Goal: Transaction & Acquisition: Purchase product/service

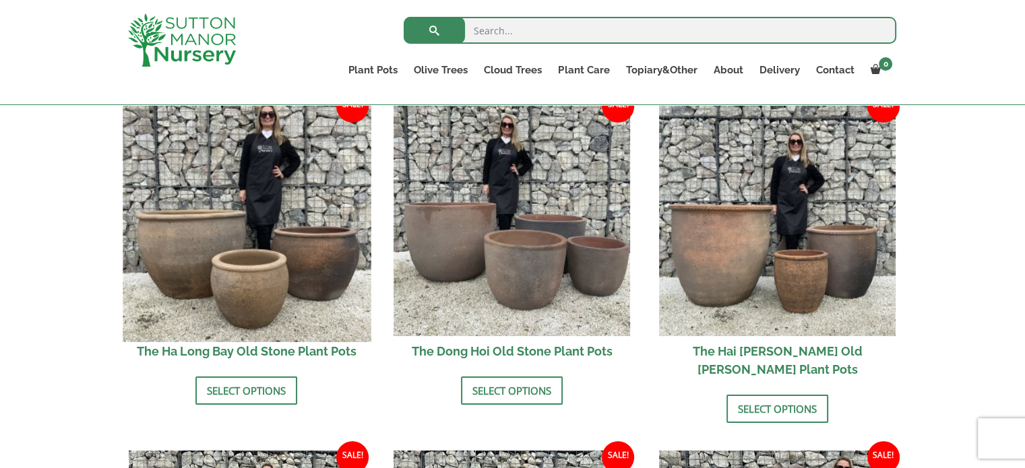
click at [267, 293] on img at bounding box center [247, 218] width 248 height 248
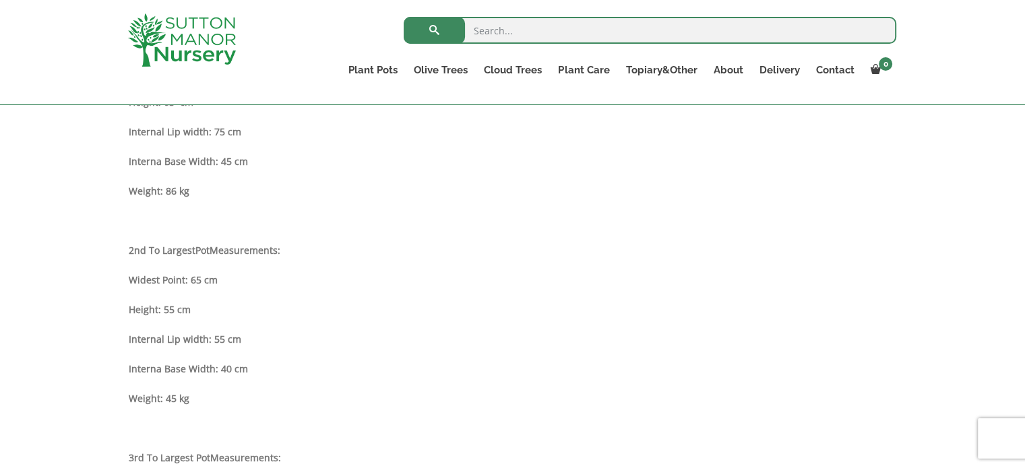
scroll to position [842, 0]
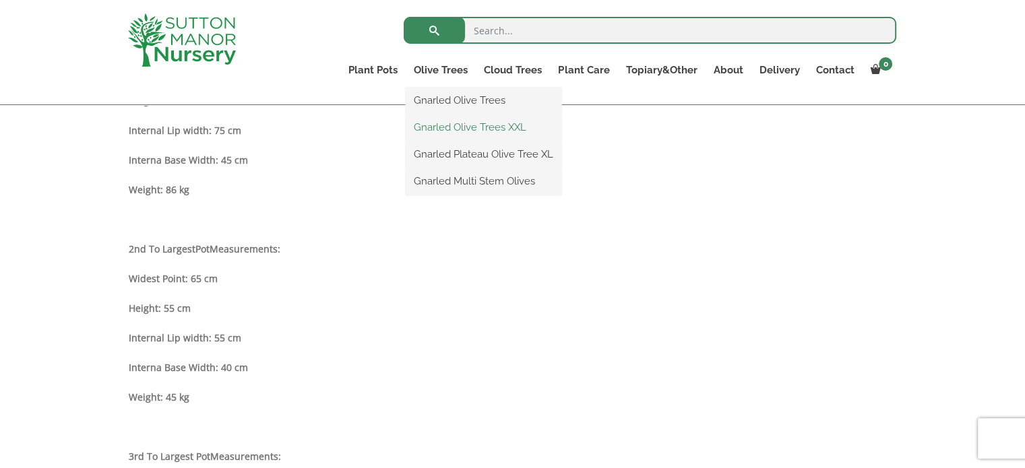
click at [468, 126] on link "Gnarled Olive Trees XXL" at bounding box center [484, 127] width 156 height 20
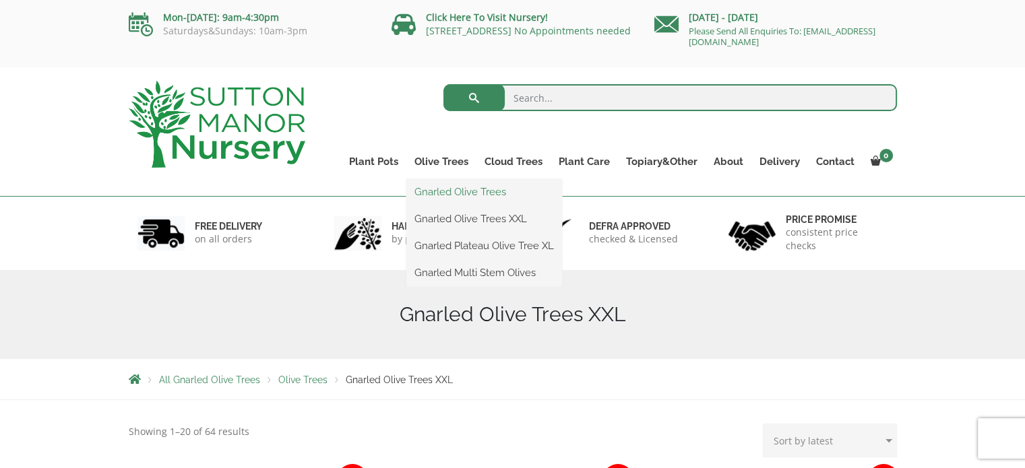
click at [448, 194] on link "Gnarled Olive Trees" at bounding box center [484, 192] width 156 height 20
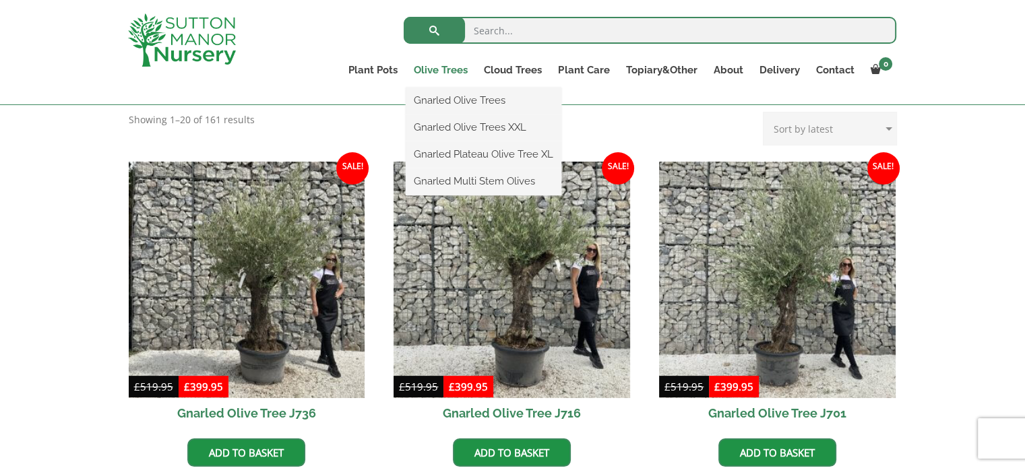
scroll to position [279, 0]
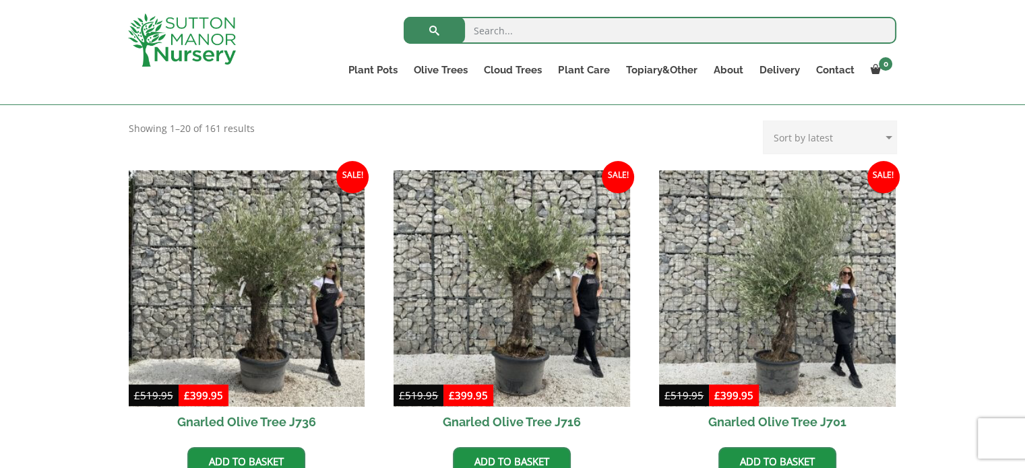
click at [195, 43] on img at bounding box center [182, 39] width 108 height 53
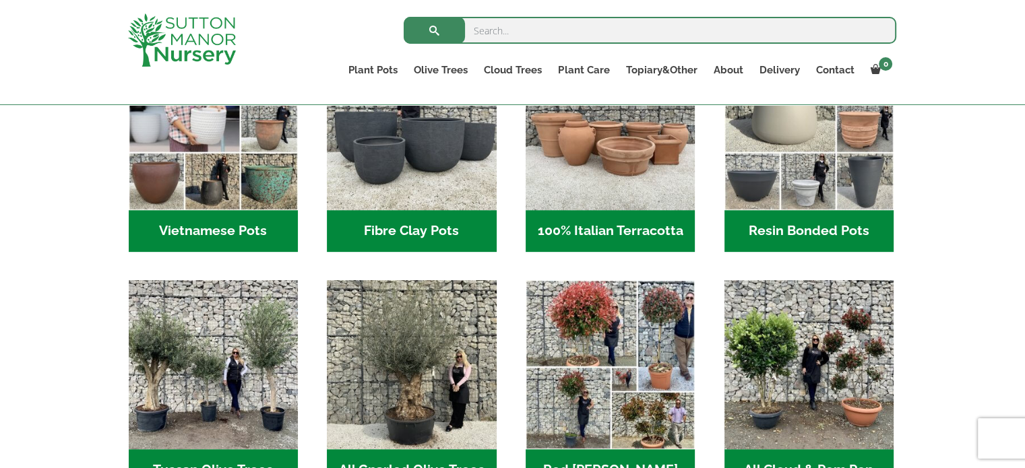
scroll to position [670, 0]
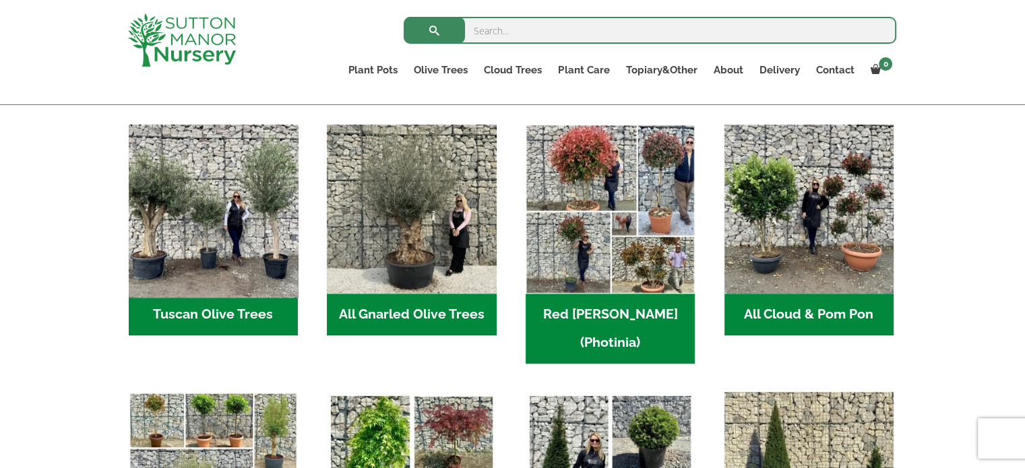
click at [223, 263] on img "Visit product category Tuscan Olive Trees" at bounding box center [213, 210] width 178 height 178
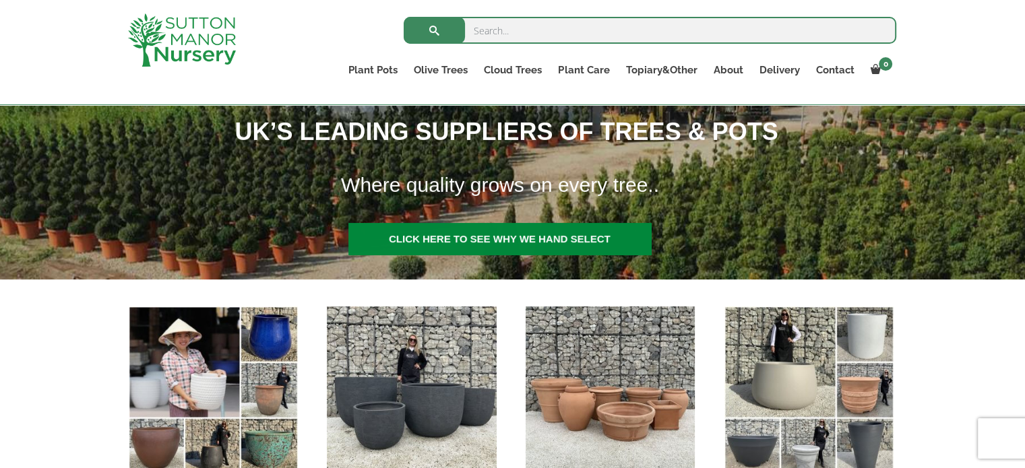
scroll to position [186, 0]
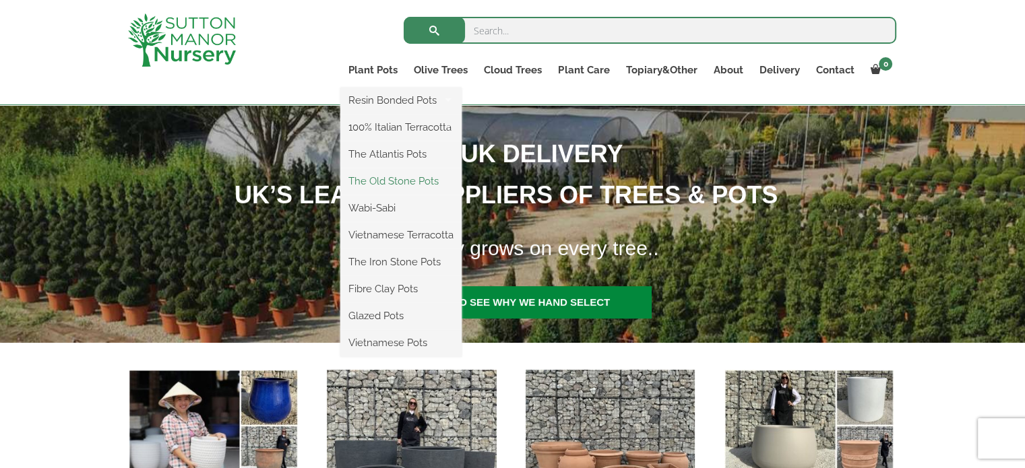
click at [418, 178] on link "The Old Stone Pots" at bounding box center [400, 181] width 121 height 20
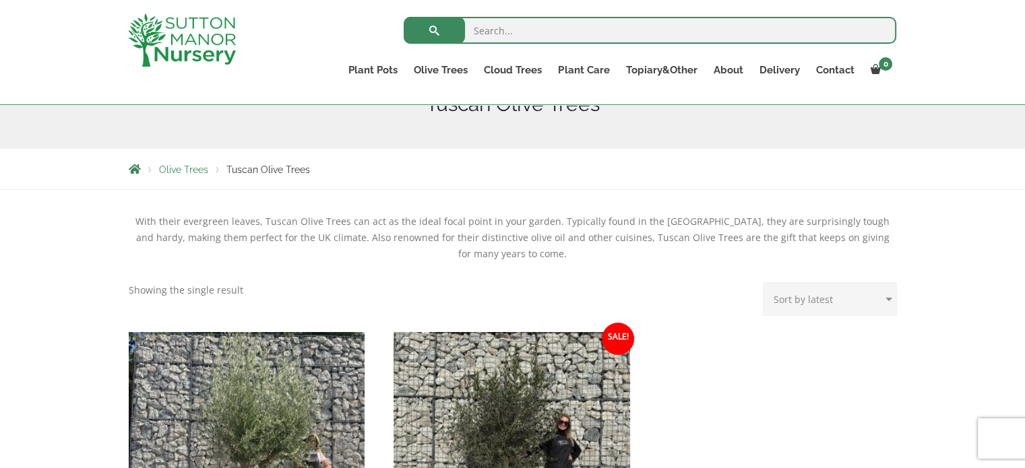
scroll to position [181, 0]
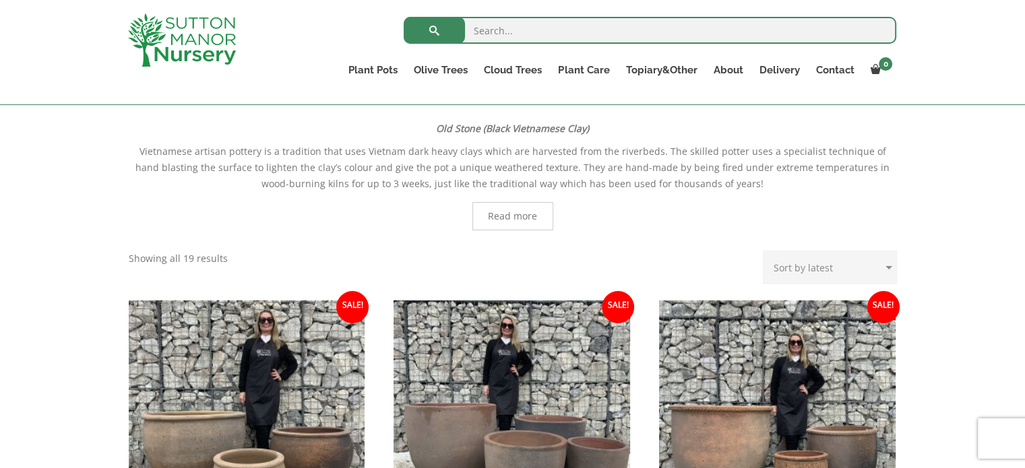
scroll to position [420, 0]
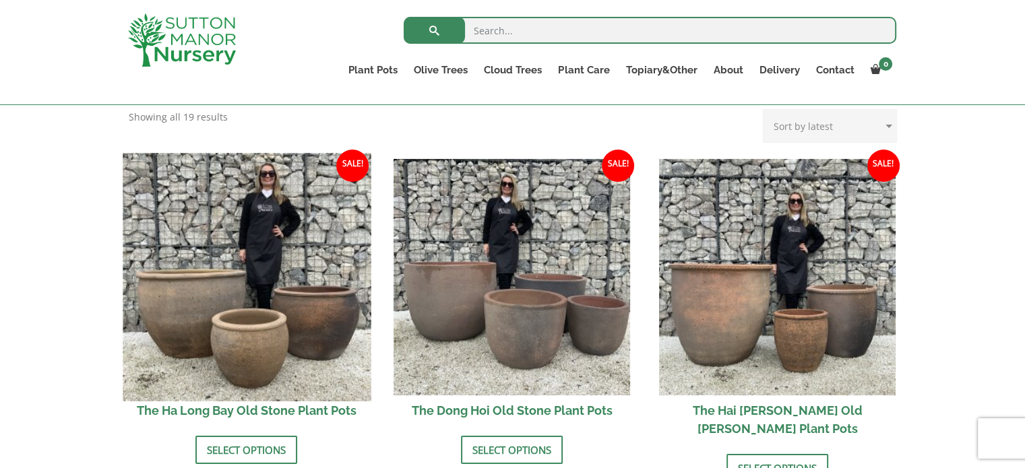
click at [247, 299] on img at bounding box center [247, 277] width 248 height 248
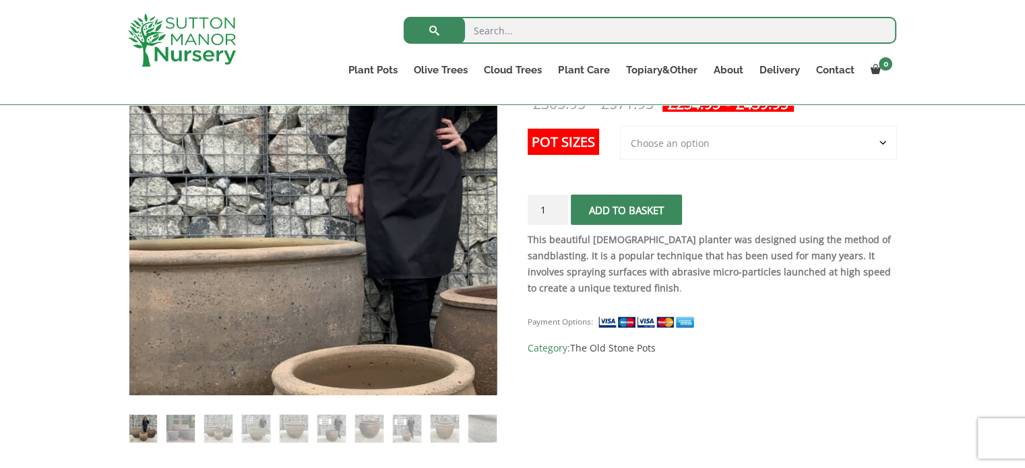
scroll to position [285, 0]
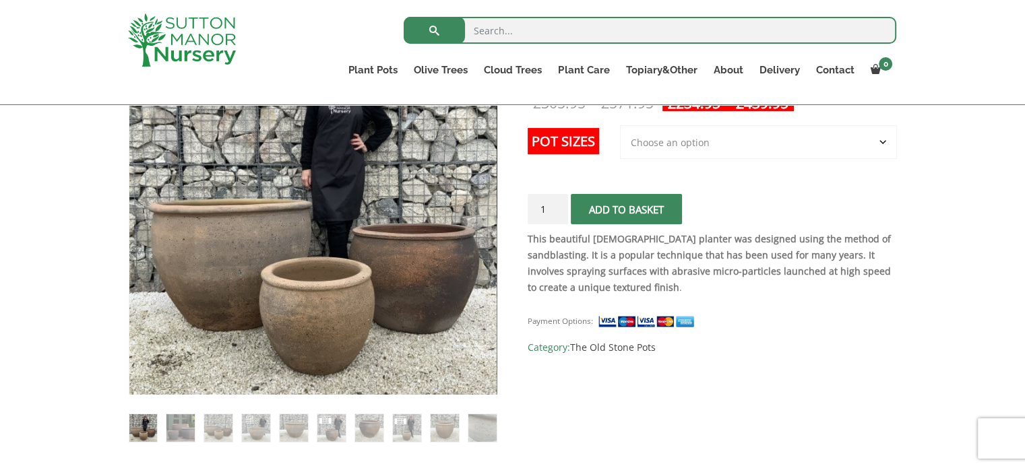
click at [747, 137] on select "Choose an option 3rd to Largest Pot In The Picture 2nd to Largest Pot In The Pi…" at bounding box center [758, 142] width 277 height 34
click at [620, 125] on select "Choose an option 3rd to Largest Pot In The Picture 2nd to Largest Pot In The Pi…" at bounding box center [758, 142] width 277 height 34
select select "2nd to Largest Pot In The Picture"
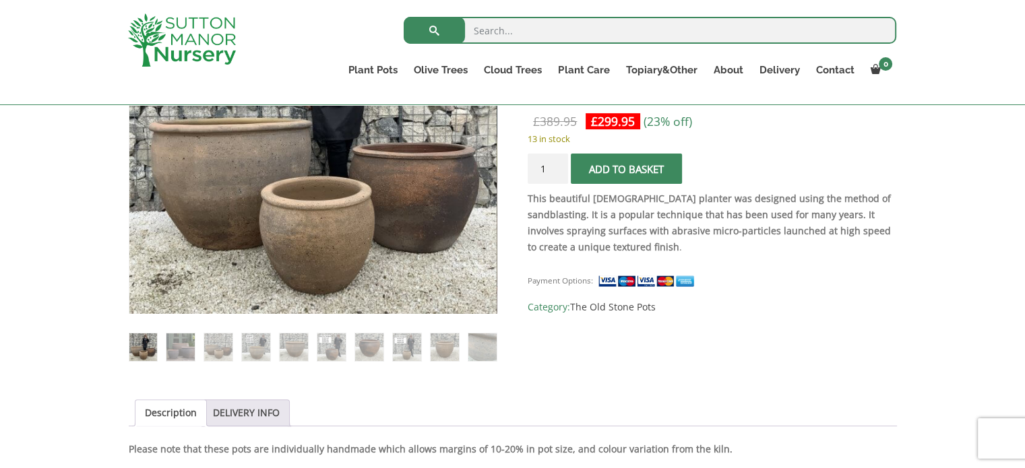
scroll to position [365, 0]
click at [253, 348] on img at bounding box center [256, 348] width 28 height 28
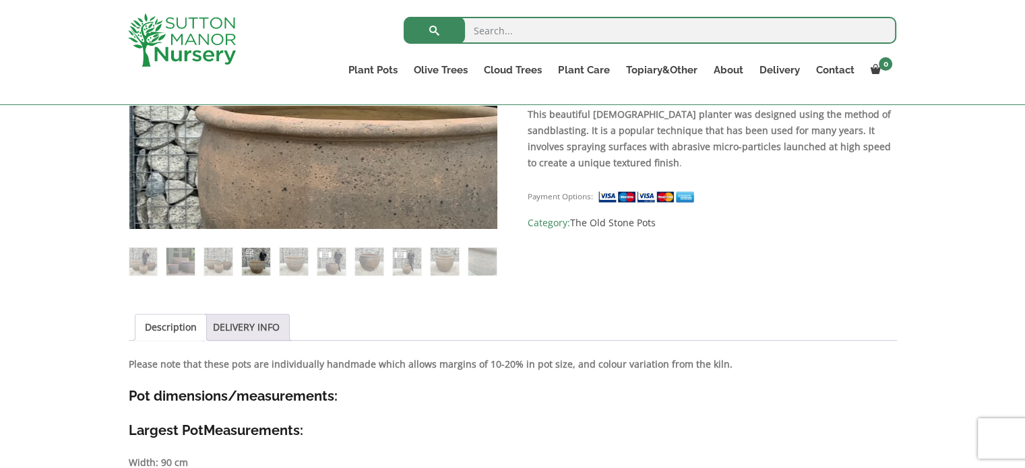
scroll to position [451, 0]
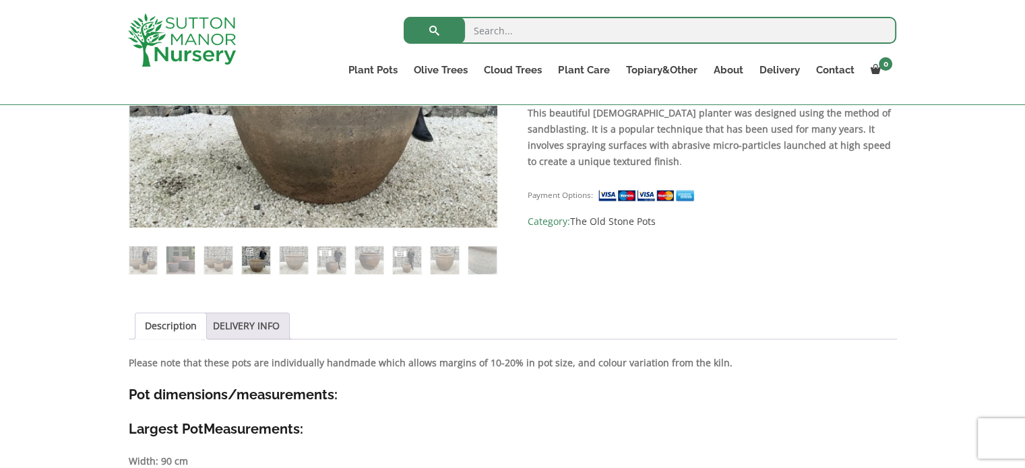
click at [332, 259] on img at bounding box center [331, 261] width 28 height 28
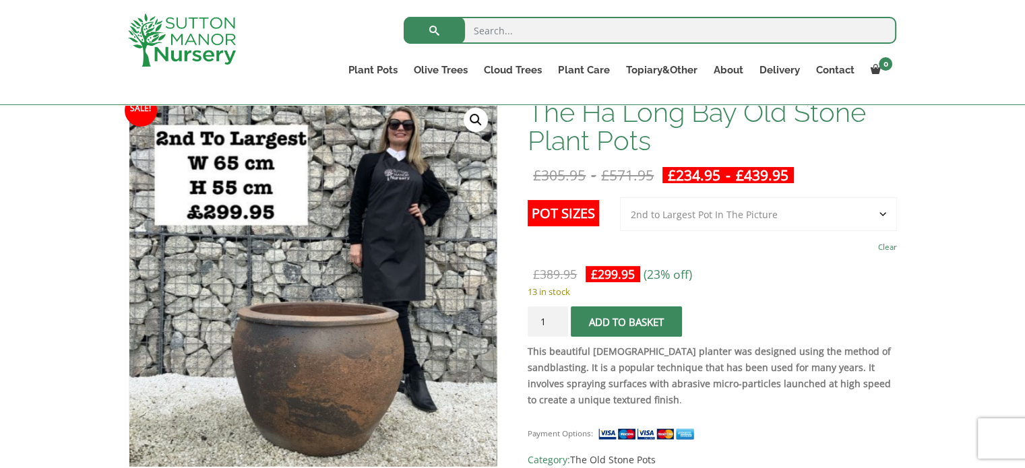
scroll to position [0, 0]
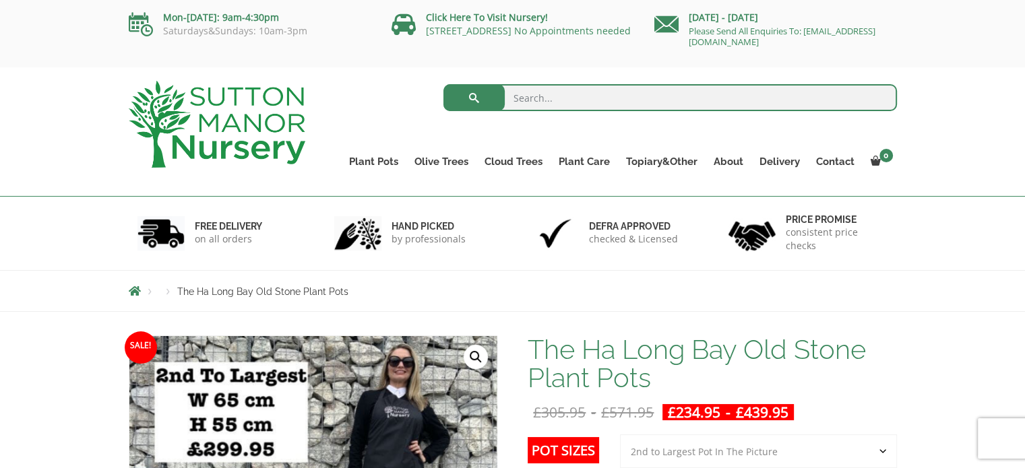
drag, startPoint x: 852, startPoint y: 45, endPoint x: 686, endPoint y: 50, distance: 166.4
click at [686, 50] on div "Monday - Sunday Please Send All Enquiries To: enquiries@suttonmanornursery.co.uk" at bounding box center [775, 31] width 242 height 44
copy link "[EMAIL_ADDRESS][DOMAIN_NAME]"
